Goal: Task Accomplishment & Management: Manage account settings

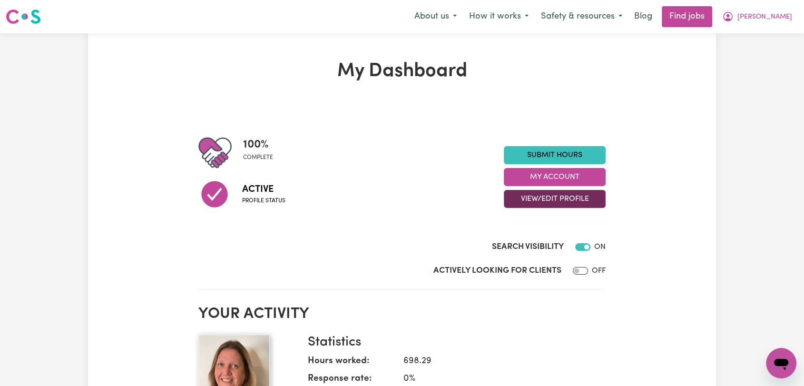
click at [549, 201] on button "View/Edit Profile" at bounding box center [555, 199] width 102 height 18
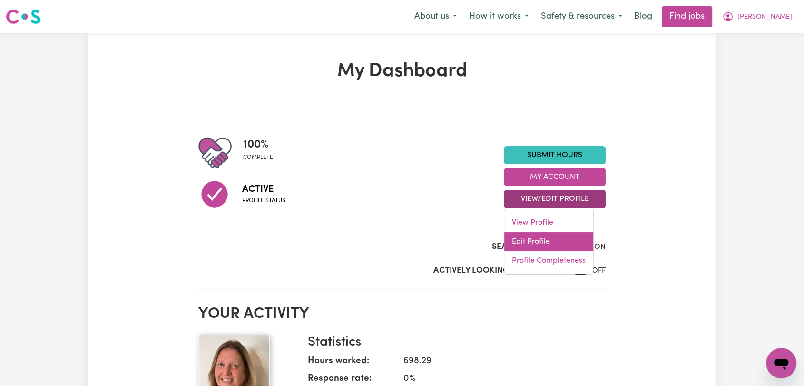
click at [535, 244] on link "Edit Profile" at bounding box center [548, 241] width 89 height 19
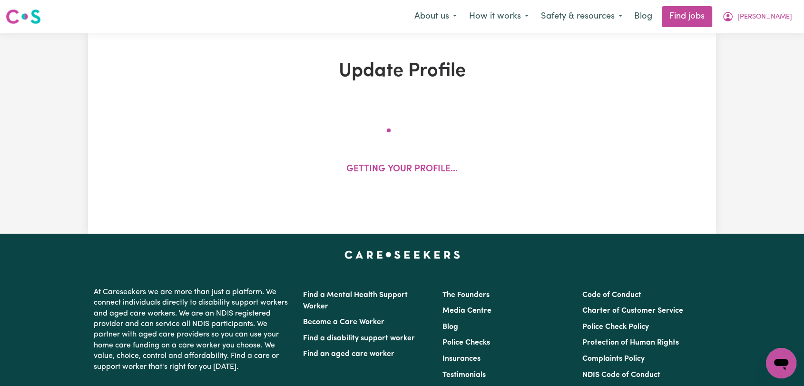
select select "[DEMOGRAPHIC_DATA]"
select select "[DEMOGRAPHIC_DATA] Citizen"
select select "Studying a healthcare related degree or qualification"
select select "55"
select select "75"
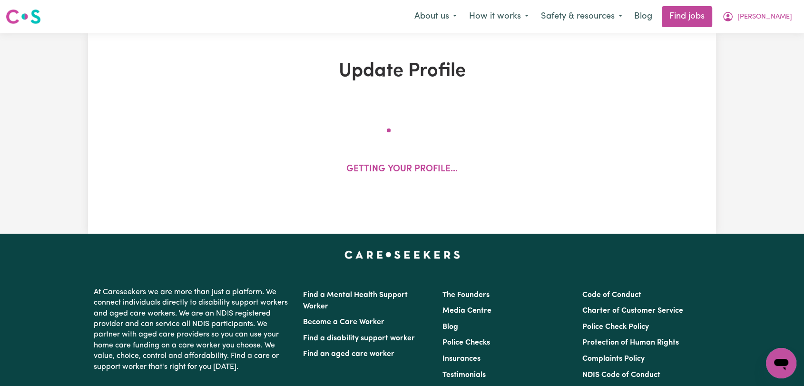
select select "95"
select select "115"
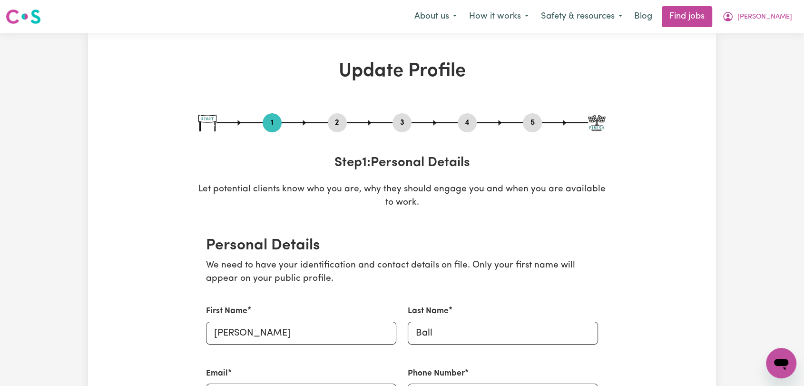
click at [396, 124] on button "3" at bounding box center [401, 123] width 19 height 12
select select "2021"
select select "2019"
select select "Certificate III (Individual Support)"
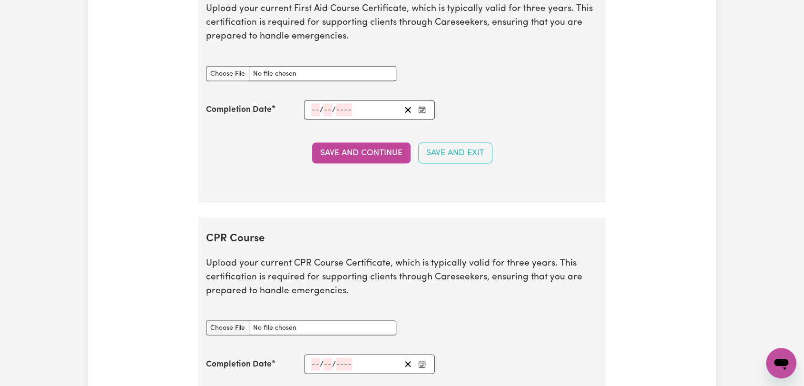
scroll to position [1956, 0]
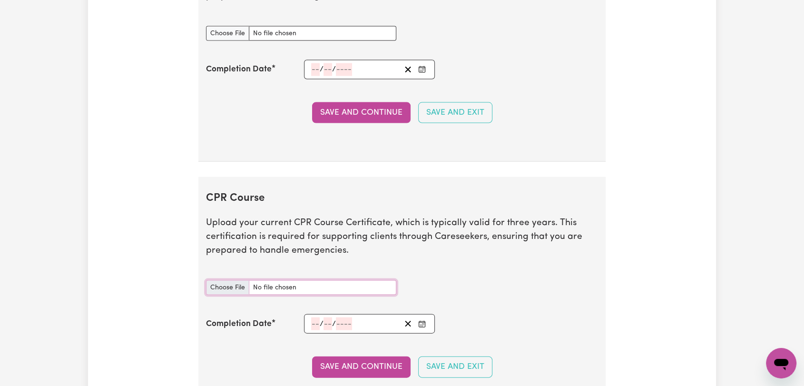
click at [217, 283] on input "CPR Course document" at bounding box center [301, 287] width 190 height 15
type input "C:\fakepath\[PERSON_NAME] - CPR - [DATE]--.pdf"
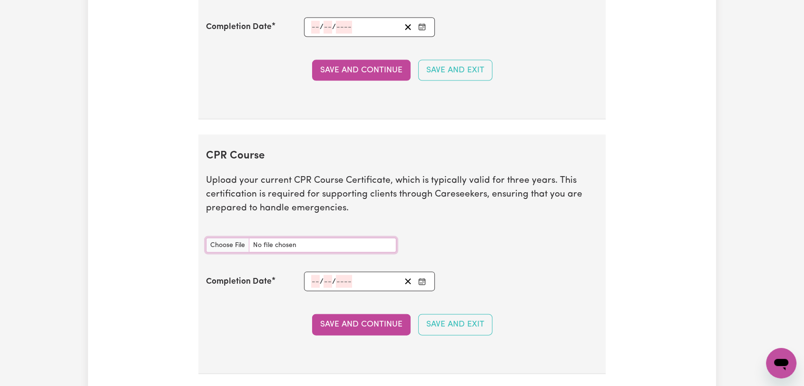
scroll to position [2061, 0]
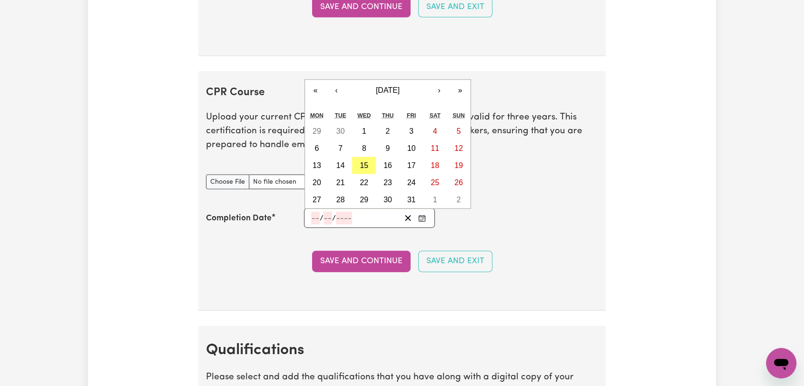
click at [312, 215] on input "number" at bounding box center [315, 218] width 9 height 13
type input "10"
type input "06"
type input "202"
type input "[DATE]"
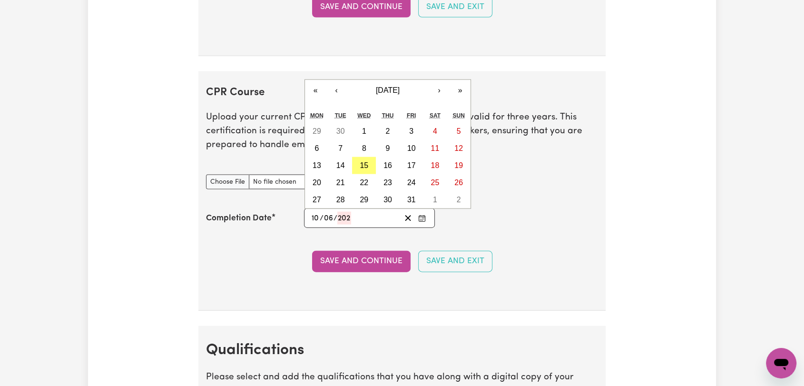
type input "6"
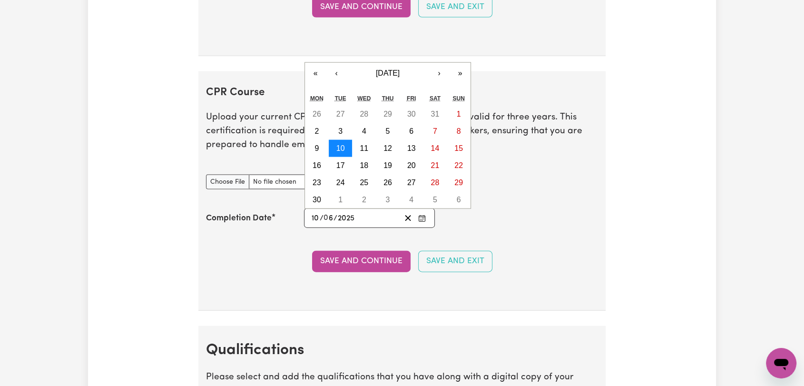
type input "2025"
click at [338, 144] on abbr "10" at bounding box center [340, 148] width 9 height 8
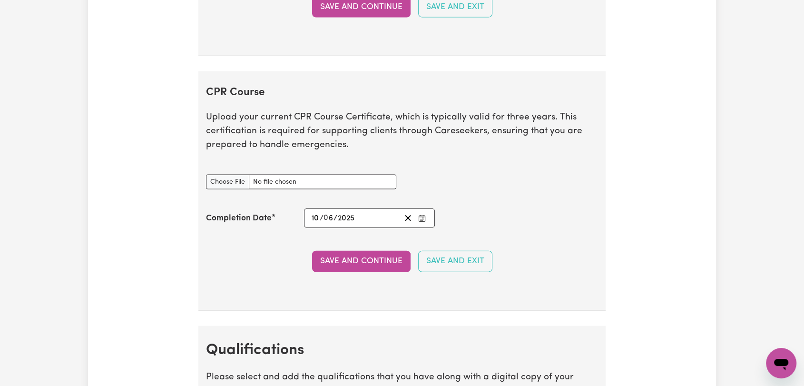
click at [371, 262] on button "Save and Continue" at bounding box center [361, 261] width 98 height 21
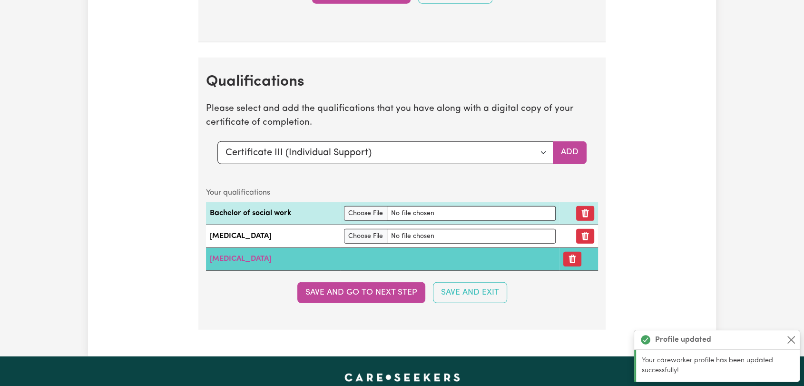
scroll to position [2437, 0]
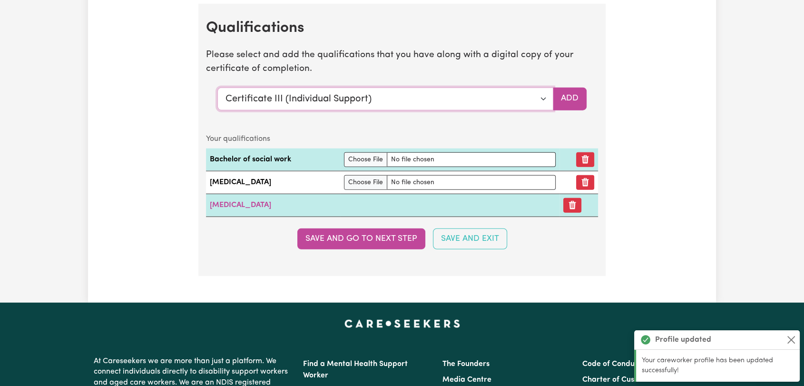
click at [540, 96] on select "Select a qualification to add... Certificate III (Individual Support) Certifica…" at bounding box center [385, 99] width 336 height 23
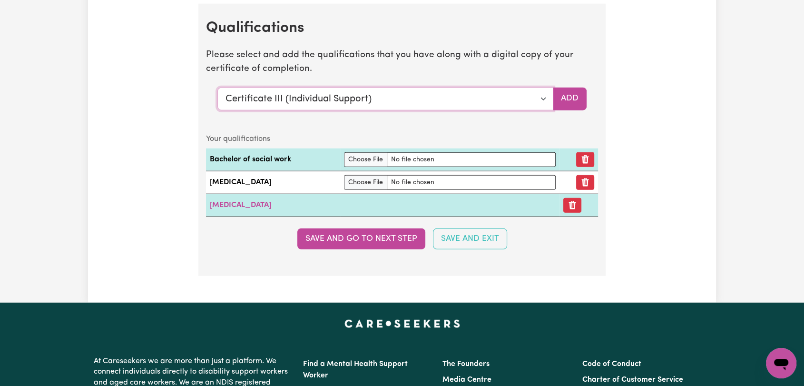
select select "CPR Course [HLTAID009-12]"
click at [217, 88] on select "Select a qualification to add... Certificate III (Individual Support) Certifica…" at bounding box center [385, 99] width 336 height 23
click at [567, 91] on button "Add" at bounding box center [570, 99] width 34 height 23
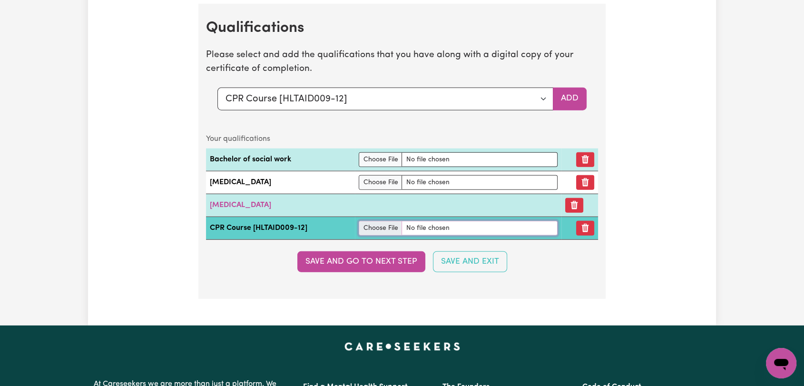
click at [382, 225] on input "file" at bounding box center [458, 228] width 199 height 15
type input "C:\fakepath\[PERSON_NAME] - CPR - [DATE]--.pdf"
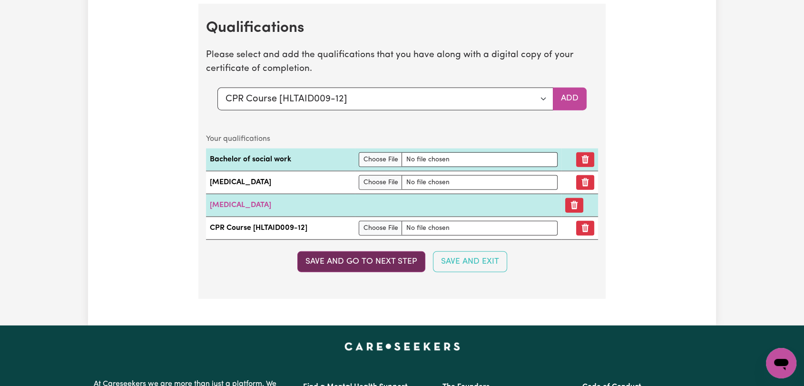
click at [350, 260] on button "Save and go to next step" at bounding box center [361, 261] width 128 height 21
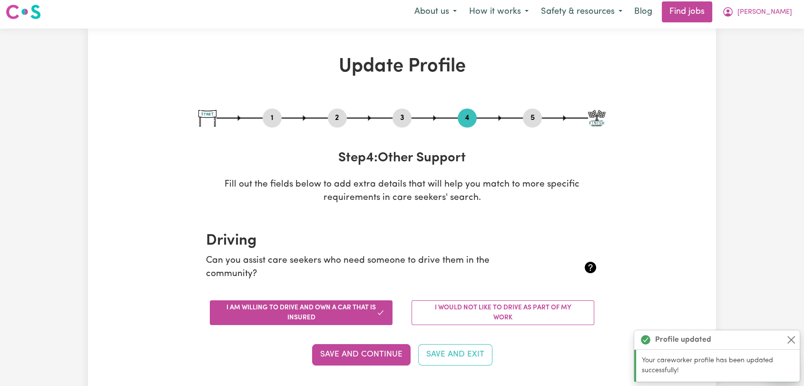
scroll to position [0, 0]
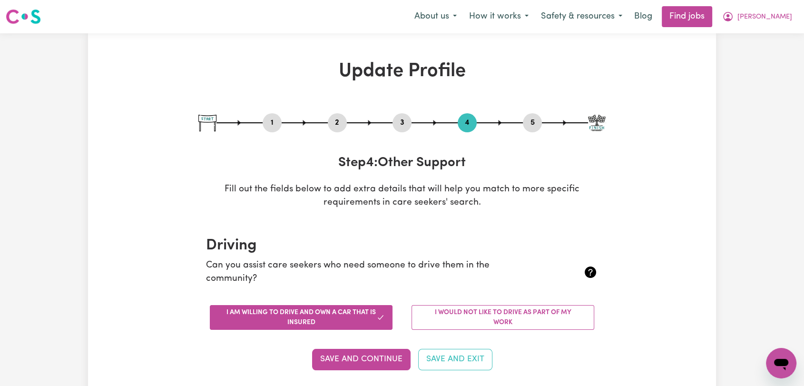
click at [398, 120] on button "3" at bounding box center [401, 123] width 19 height 12
select select "2021"
select select "2019"
select select "Certificate III (Individual Support)"
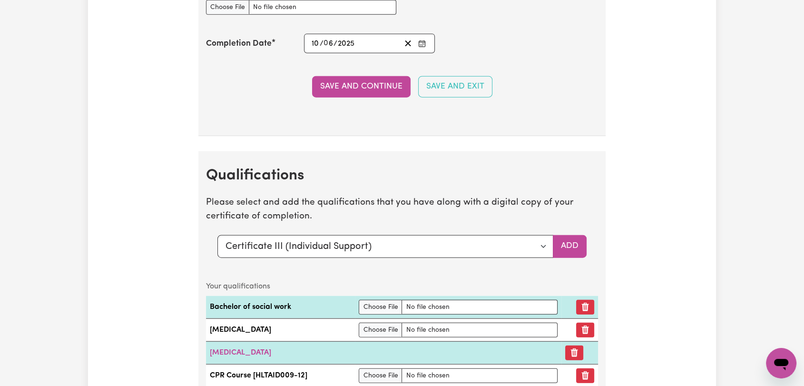
scroll to position [2431, 0]
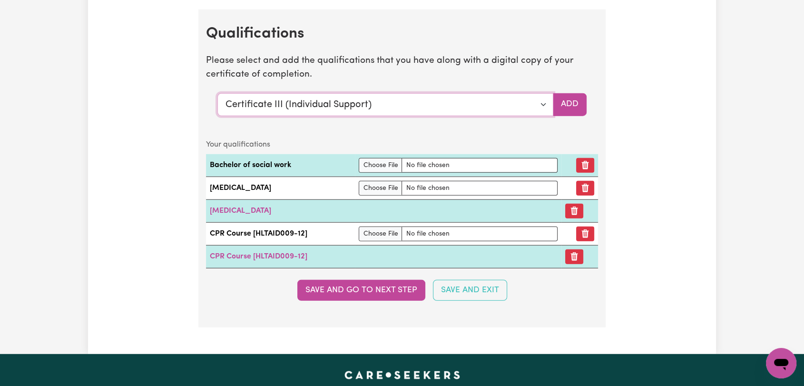
click at [540, 103] on select "Select a qualification to add... Certificate III (Individual Support) Certifica…" at bounding box center [385, 104] width 336 height 23
drag, startPoint x: 750, startPoint y: 150, endPoint x: 723, endPoint y: 144, distance: 27.9
